Goal: Find specific page/section: Find specific page/section

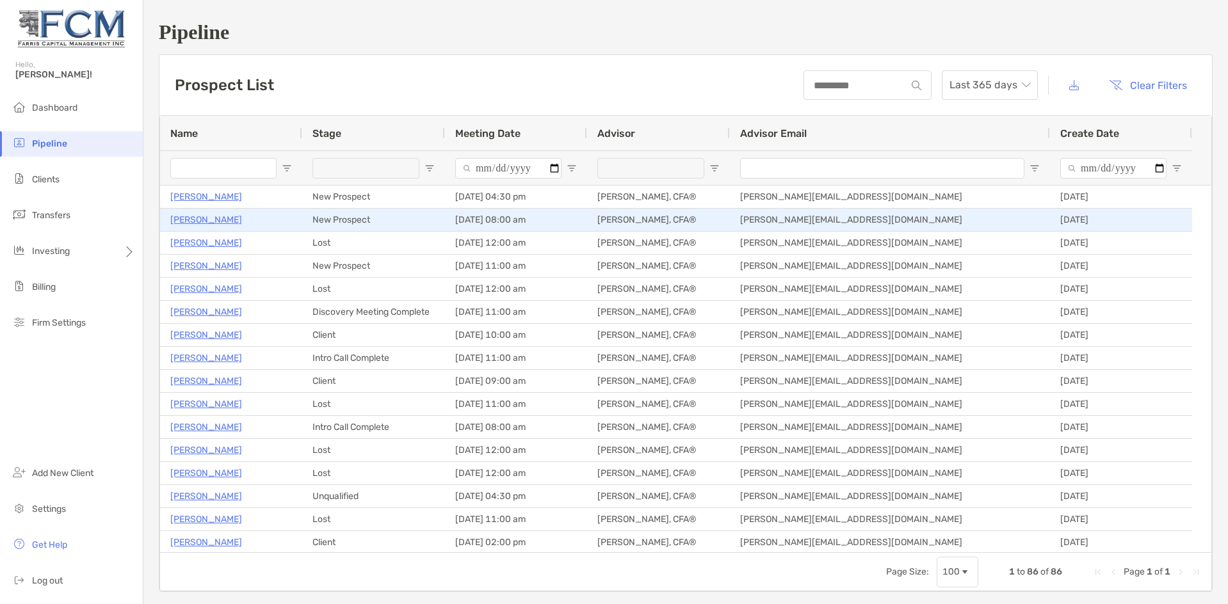
click at [196, 219] on p "[PERSON_NAME]" at bounding box center [206, 220] width 72 height 16
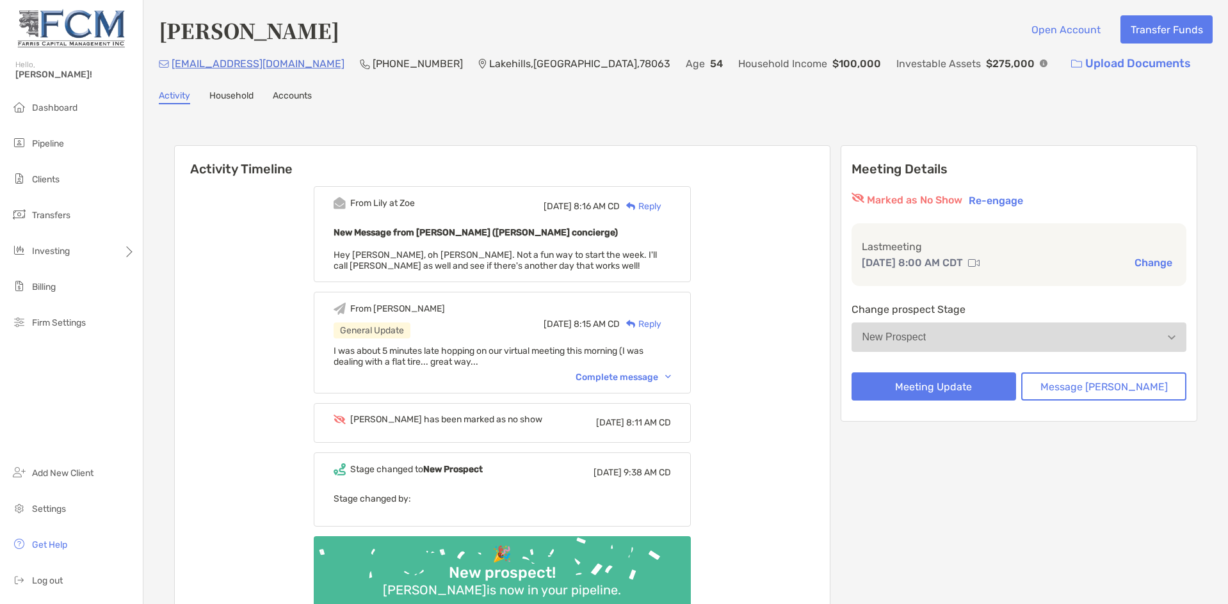
click at [617, 376] on div "Complete message" at bounding box center [622, 377] width 95 height 11
